Goal: Task Accomplishment & Management: Use online tool/utility

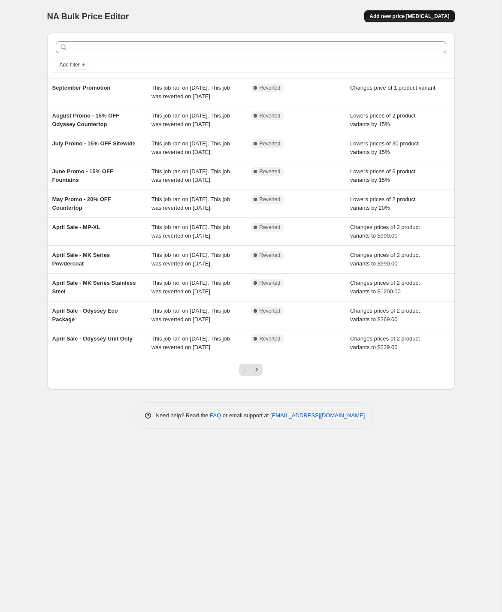
click at [394, 15] on span "Add new price change job" at bounding box center [409, 16] width 80 height 7
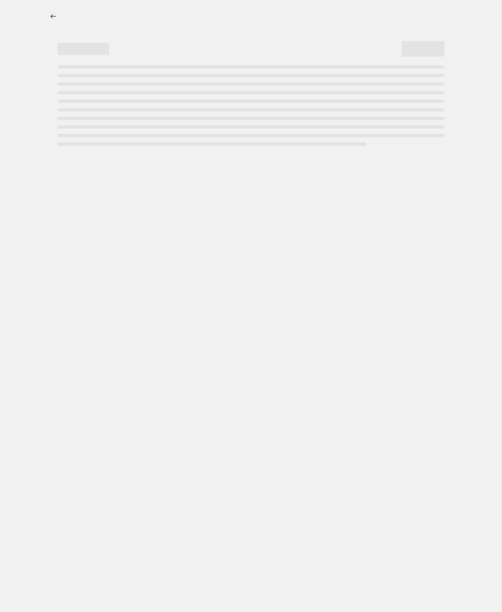
select select "percentage"
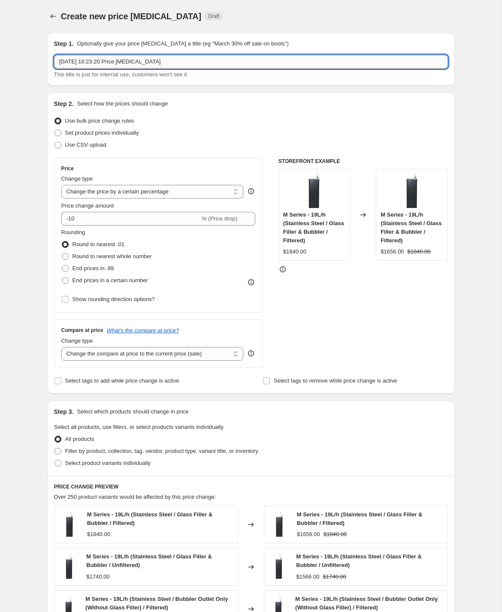
click at [102, 63] on input "2 Oct 2025, 16:23:20 Price change job" at bounding box center [251, 62] width 394 height 14
type input "o"
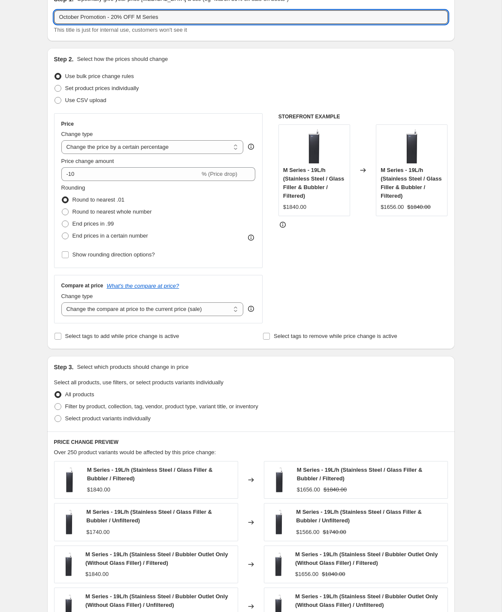
scroll to position [48, 0]
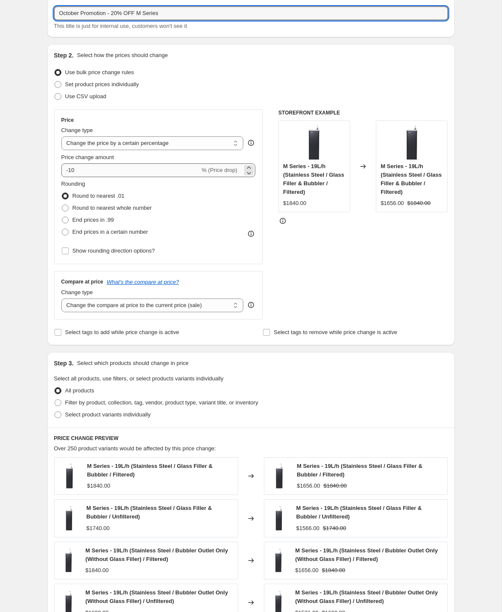
type input "October Promotion - 20% OFF M Series"
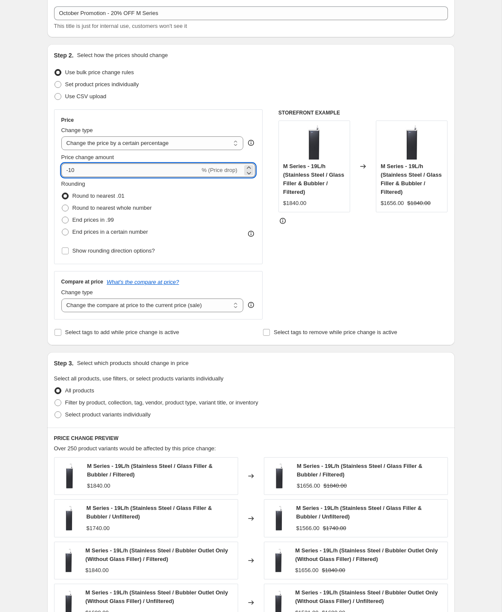
drag, startPoint x: 90, startPoint y: 171, endPoint x: 70, endPoint y: 171, distance: 20.2
click at [70, 171] on input "-10" at bounding box center [130, 170] width 139 height 14
type input "-20"
click at [32, 200] on div "Create new price change job. This page is ready Create new price change job Dra…" at bounding box center [250, 387] width 501 height 871
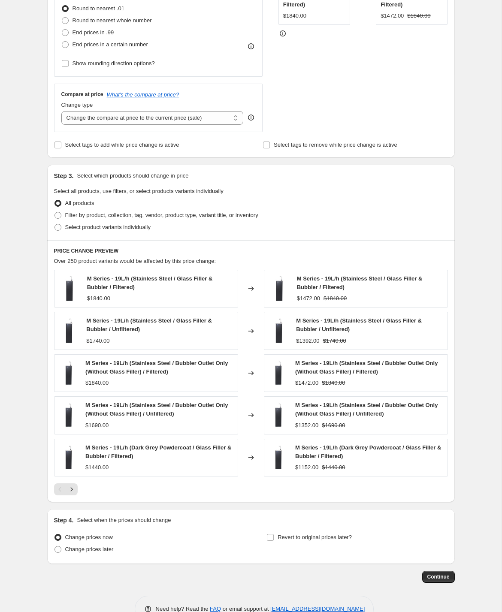
scroll to position [259, 0]
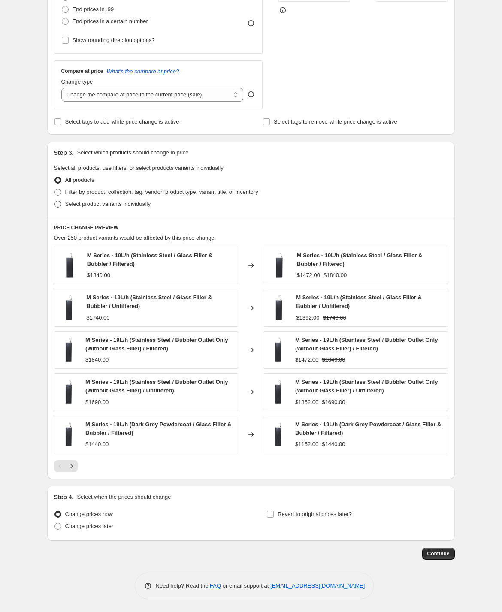
click at [55, 204] on span at bounding box center [57, 204] width 7 height 7
click at [55, 201] on input "Select product variants individually" at bounding box center [54, 201] width 0 height 0
radio input "true"
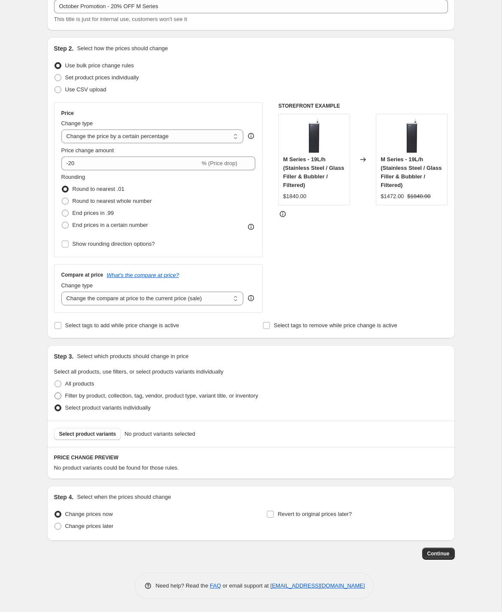
scroll to position [55, 0]
click at [77, 437] on button "Select product variants" at bounding box center [87, 434] width 67 height 12
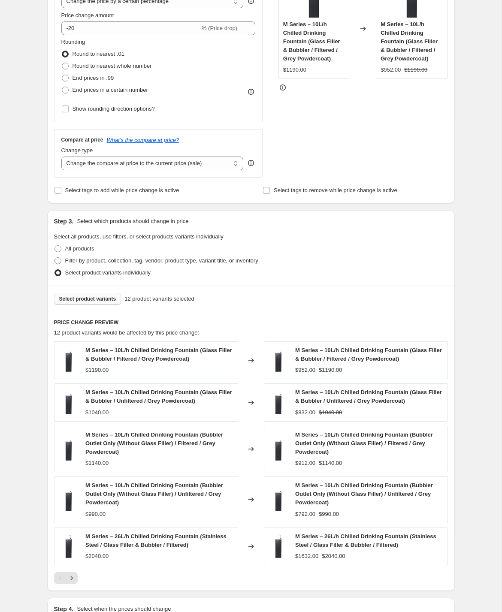
scroll to position [302, 0]
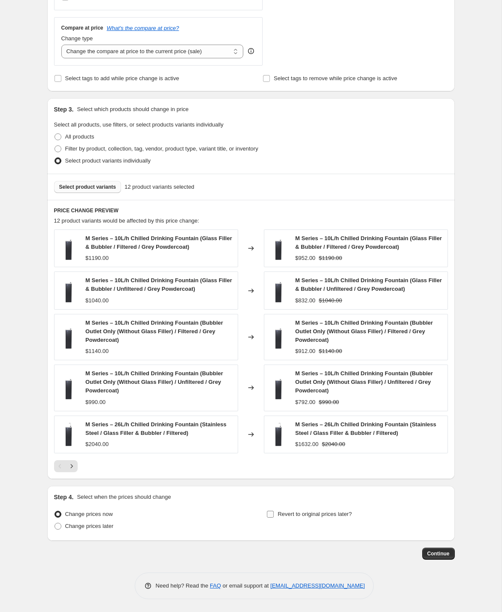
drag, startPoint x: 290, startPoint y: 514, endPoint x: 272, endPoint y: 516, distance: 18.5
click at [290, 514] on span "Revert to original prices later?" at bounding box center [315, 514] width 74 height 6
click at [274, 514] on input "Revert to original prices later?" at bounding box center [270, 514] width 7 height 7
checkbox input "true"
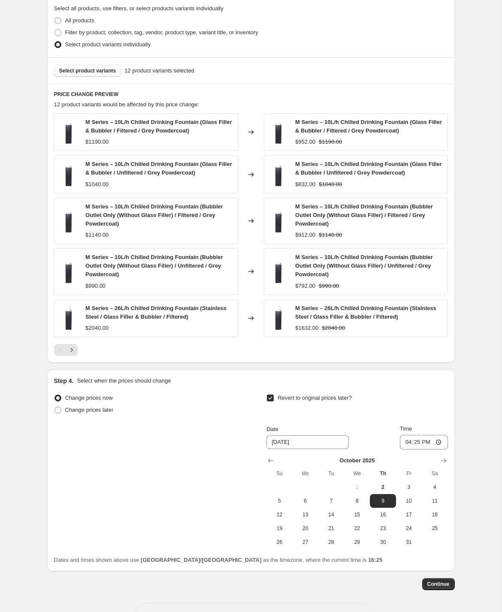
scroll to position [449, 0]
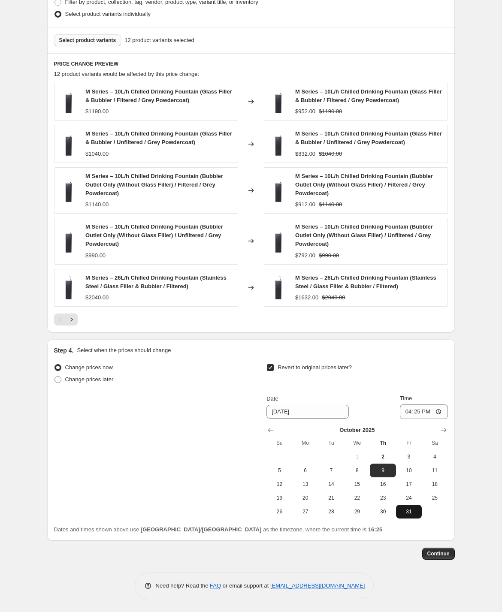
click at [412, 510] on span "31" at bounding box center [408, 511] width 19 height 7
type input "10/31/2025"
click at [407, 407] on input "16:25" at bounding box center [424, 411] width 48 height 15
type input "23:59"
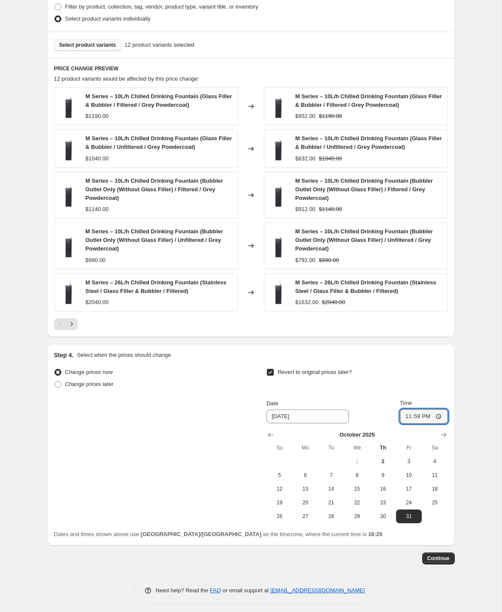
click at [340, 555] on div "Continue" at bounding box center [250, 558] width 407 height 12
click at [439, 558] on span "Continue" at bounding box center [438, 558] width 22 height 7
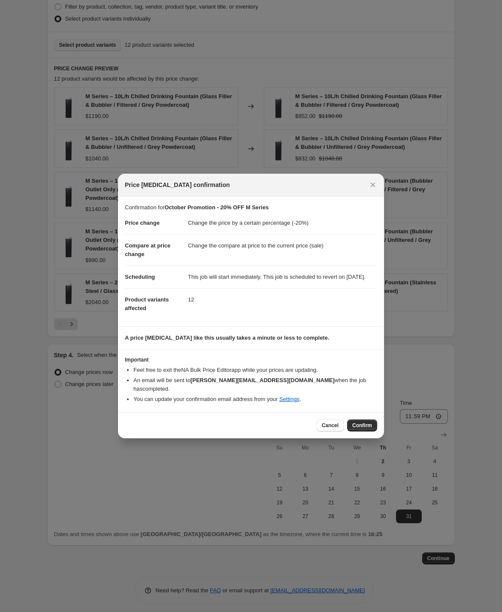
click at [360, 425] on span "Confirm" at bounding box center [362, 425] width 20 height 7
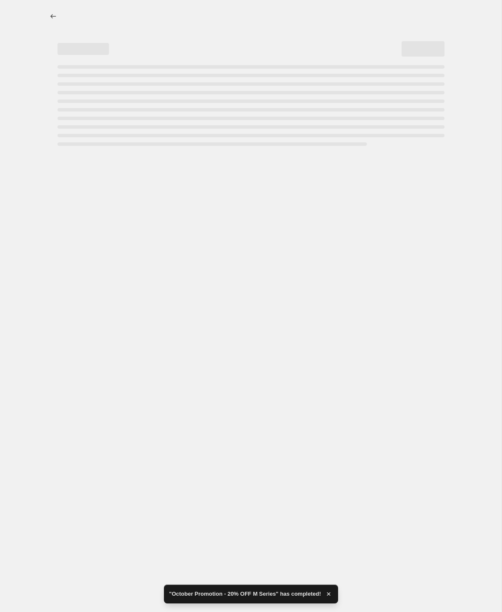
select select "percentage"
